Goal: Task Accomplishment & Management: Use online tool/utility

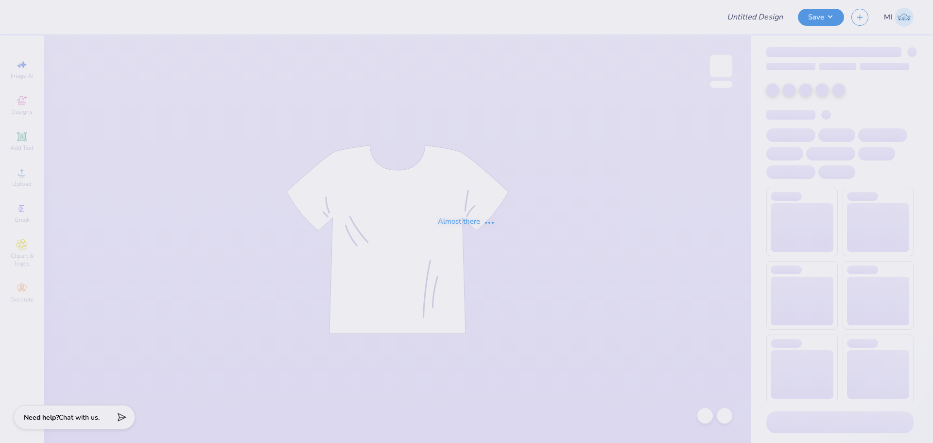
type input "MGC T-Shirts"
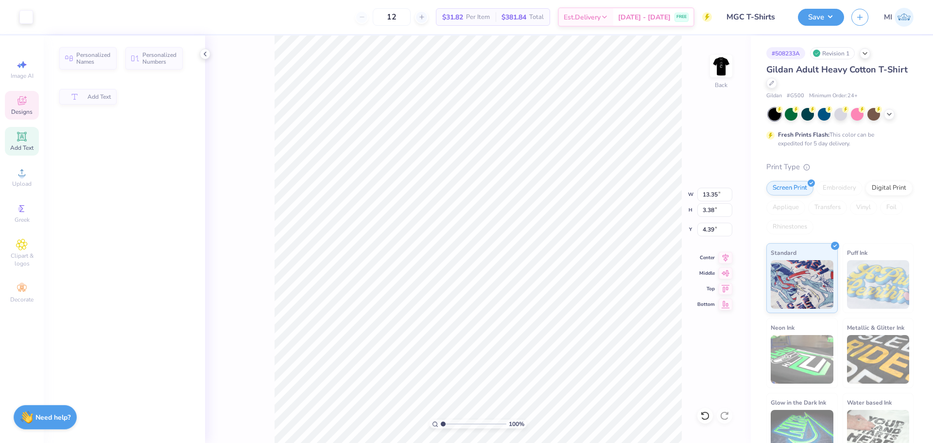
type input "13.35"
type input "3.38"
type input "4.39"
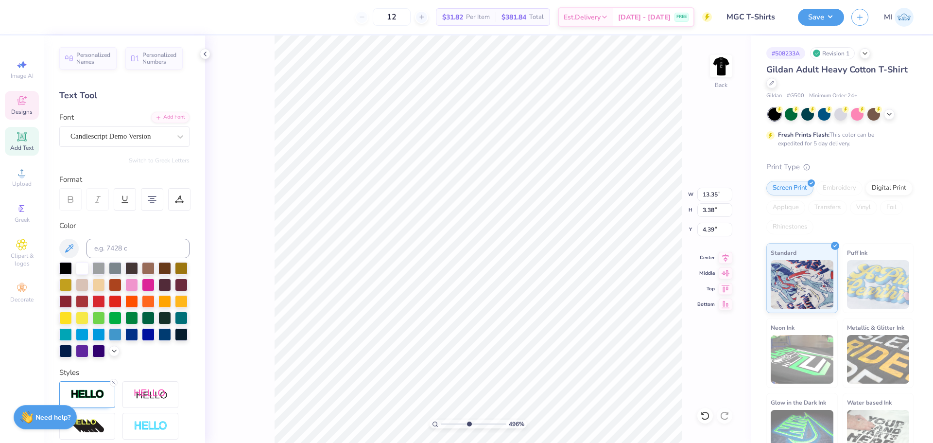
scroll to position [8, 3]
type input "4.95699908144428"
type input "9.04"
type input "0.42"
type input "7.14"
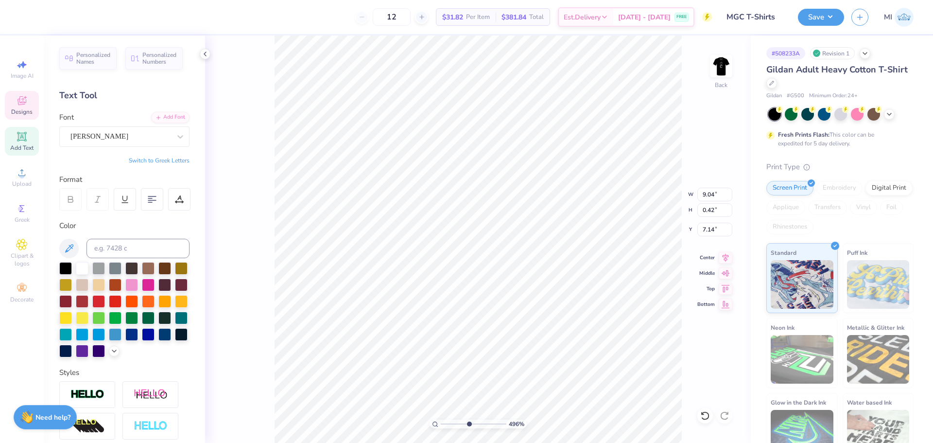
scroll to position [8, 8]
type input "4.95699908144428"
type input "14.63"
type input "2.17"
type input "3.00"
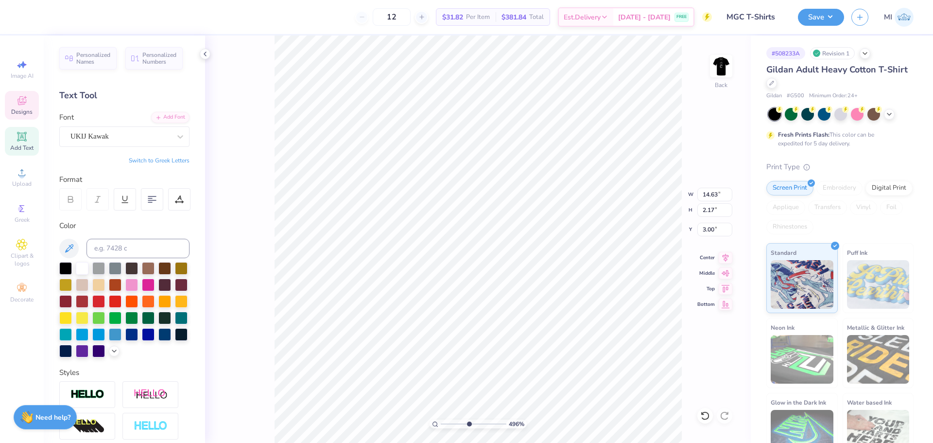
scroll to position [8, 3]
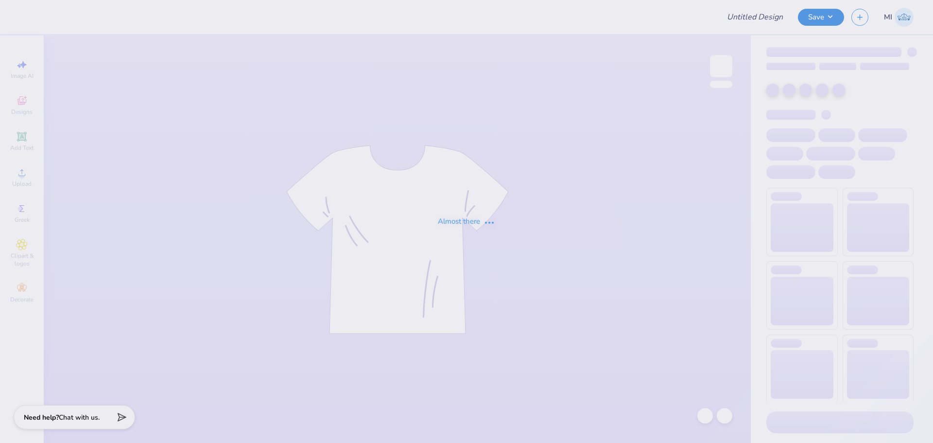
type input "KKG bid day link"
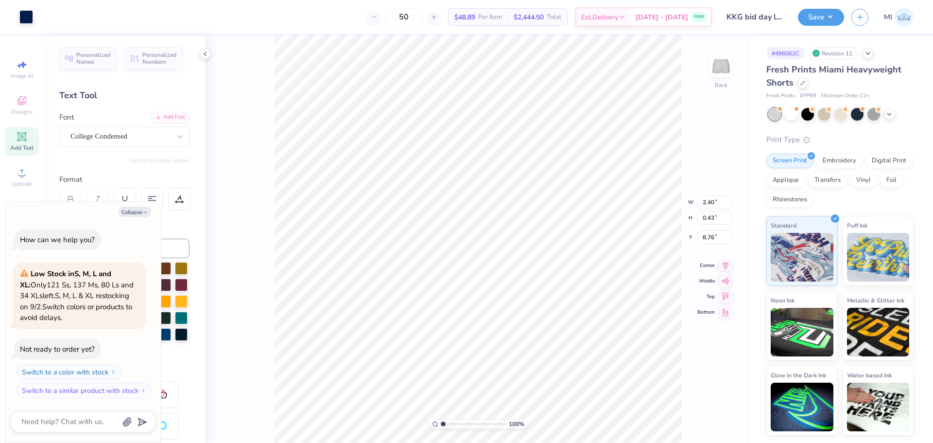
scroll to position [8, 1]
type textarea "x"
type textarea "TEXAS Am"
type textarea "x"
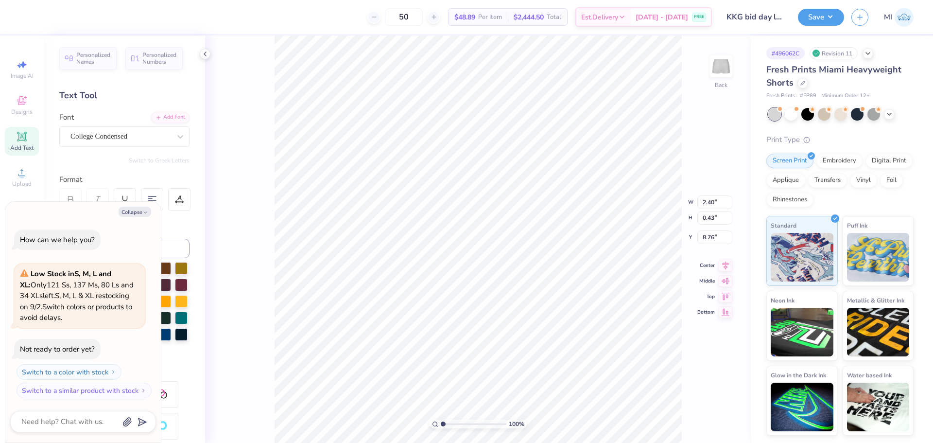
type textarea "TEXAS Am"
type textarea "x"
type textarea "TEXAS A"
type textarea "x"
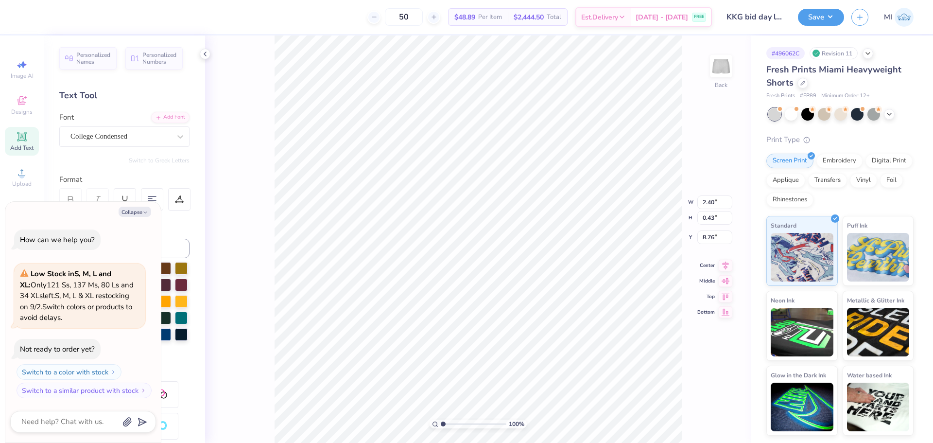
type textarea "TEXAS A"
type textarea "x"
type textarea "TEXAS A"
type textarea "x"
type textarea "TEXAS A"
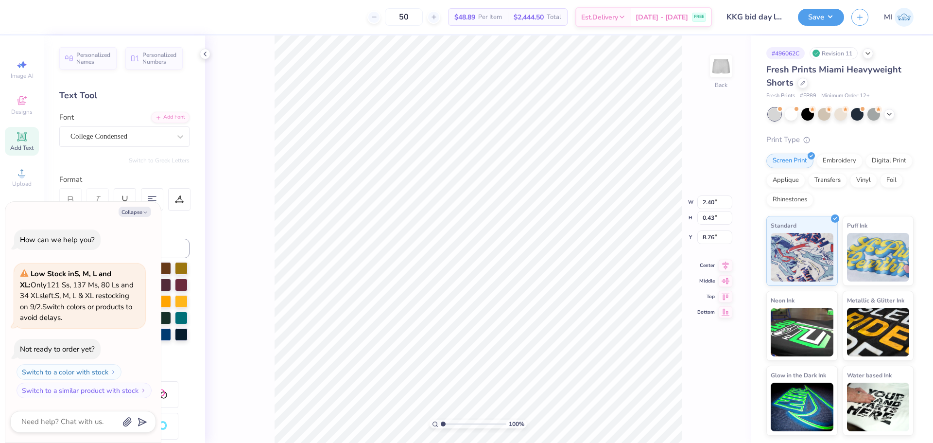
type textarea "x"
type textarea "TEXAS A"
type textarea "x"
type textarea "TEXAS A7"
type textarea "x"
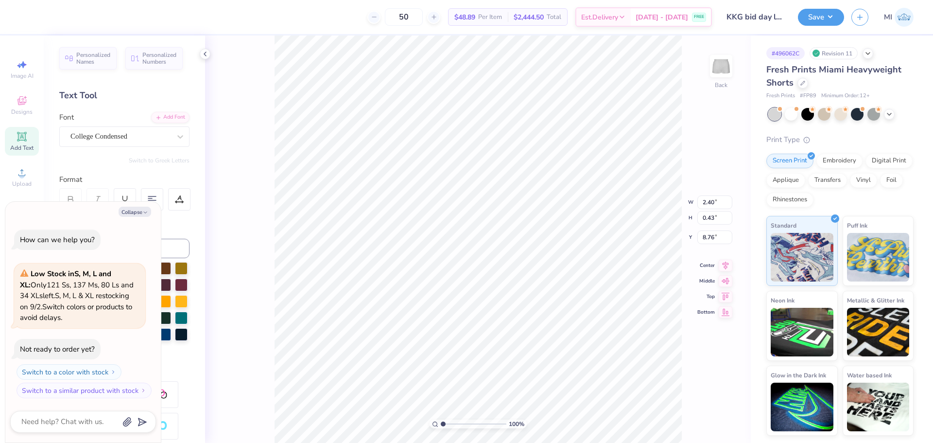
type textarea "TEXAS A"
type textarea "x"
type textarea "TEXAS A"
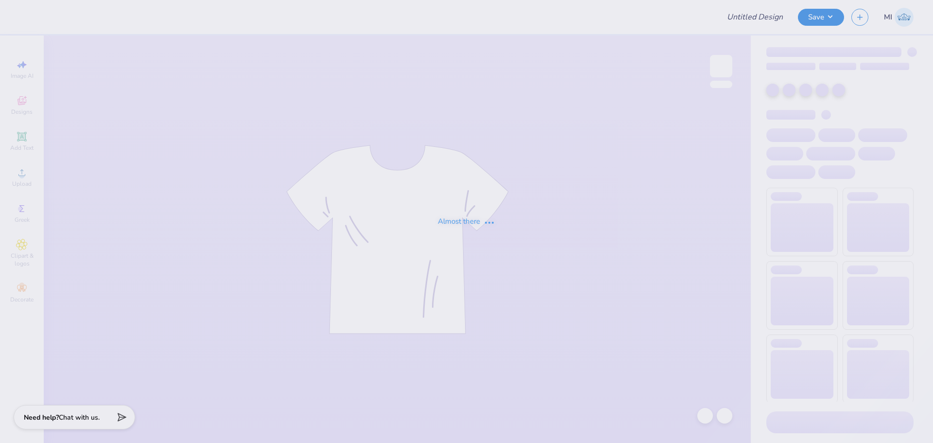
type input "SK Family Weekend"
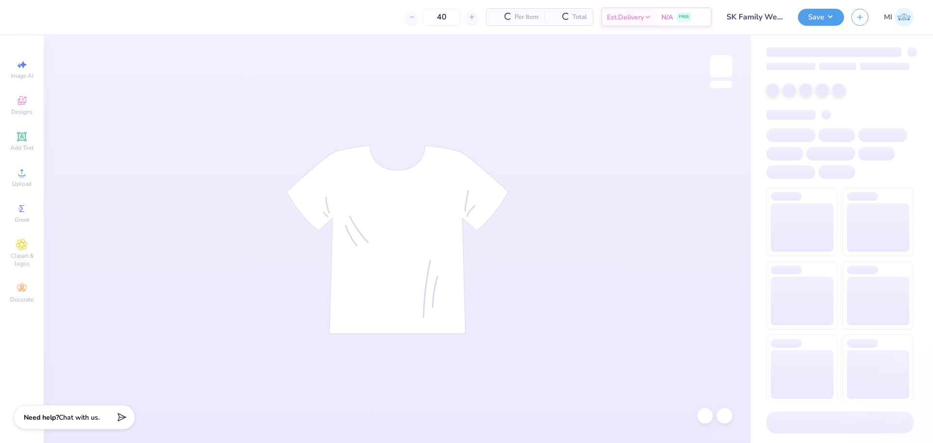
type input "40"
